Goal: Book appointment/travel/reservation

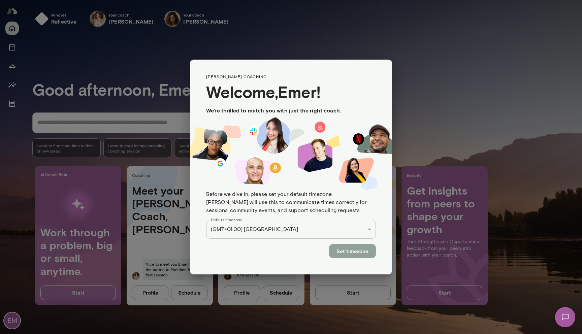
click at [348, 250] on button "Set timezone" at bounding box center [352, 251] width 47 height 14
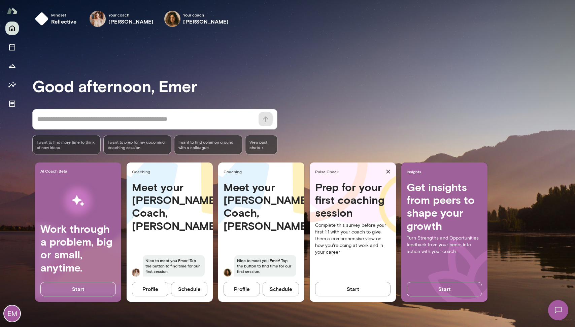
click at [76, 227] on h4 "Work through a problem, big or small, anytime." at bounding box center [77, 249] width 75 height 52
click at [153, 289] on button "Profile" at bounding box center [150, 289] width 36 height 14
click at [244, 286] on button "Profile" at bounding box center [242, 289] width 36 height 14
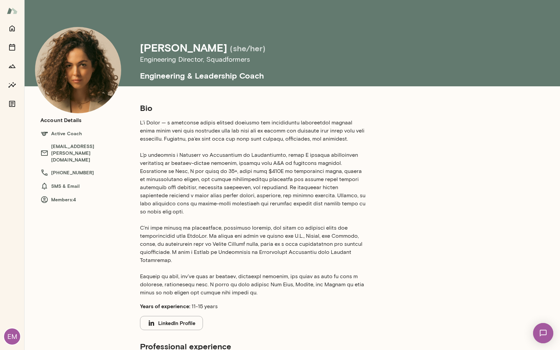
scroll to position [108, 0]
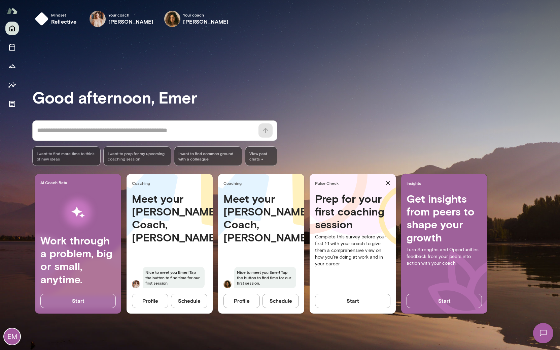
click at [549, 334] on img at bounding box center [544, 333] width 28 height 28
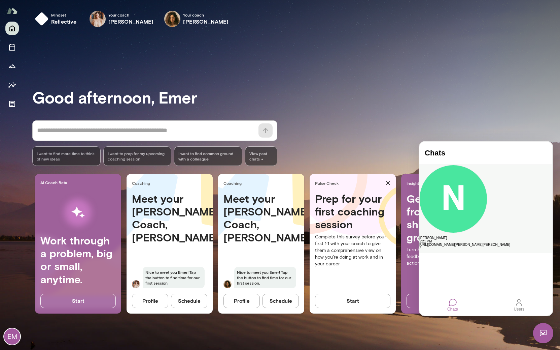
click at [471, 243] on div "[URL][DOMAIN_NAME][PERSON_NAME][PERSON_NAME]" at bounding box center [486, 244] width 133 height 3
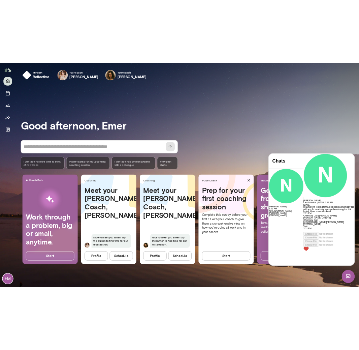
scroll to position [103, 0]
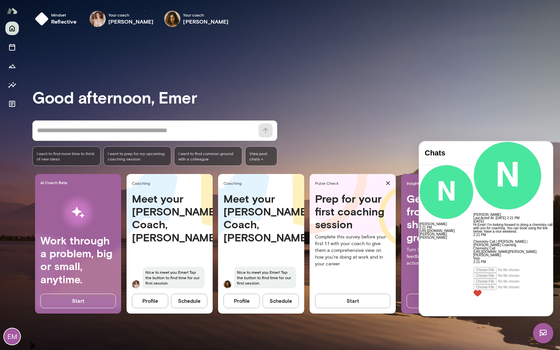
click at [474, 250] on link "[URL][DOMAIN_NAME][PERSON_NAME][PERSON_NAME]" at bounding box center [505, 253] width 63 height 7
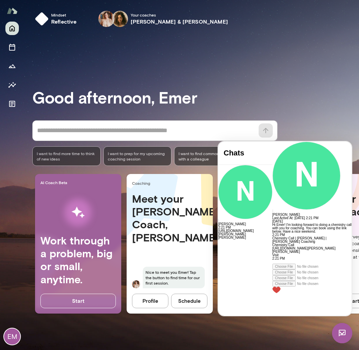
click at [344, 334] on img at bounding box center [342, 333] width 20 height 20
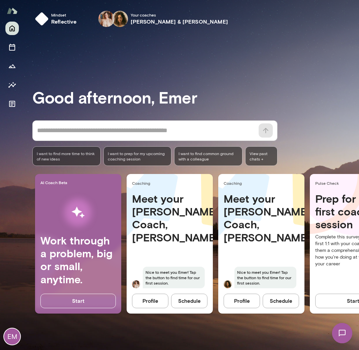
click at [186, 298] on button "Schedule" at bounding box center [189, 300] width 36 height 14
